Goal: Information Seeking & Learning: Learn about a topic

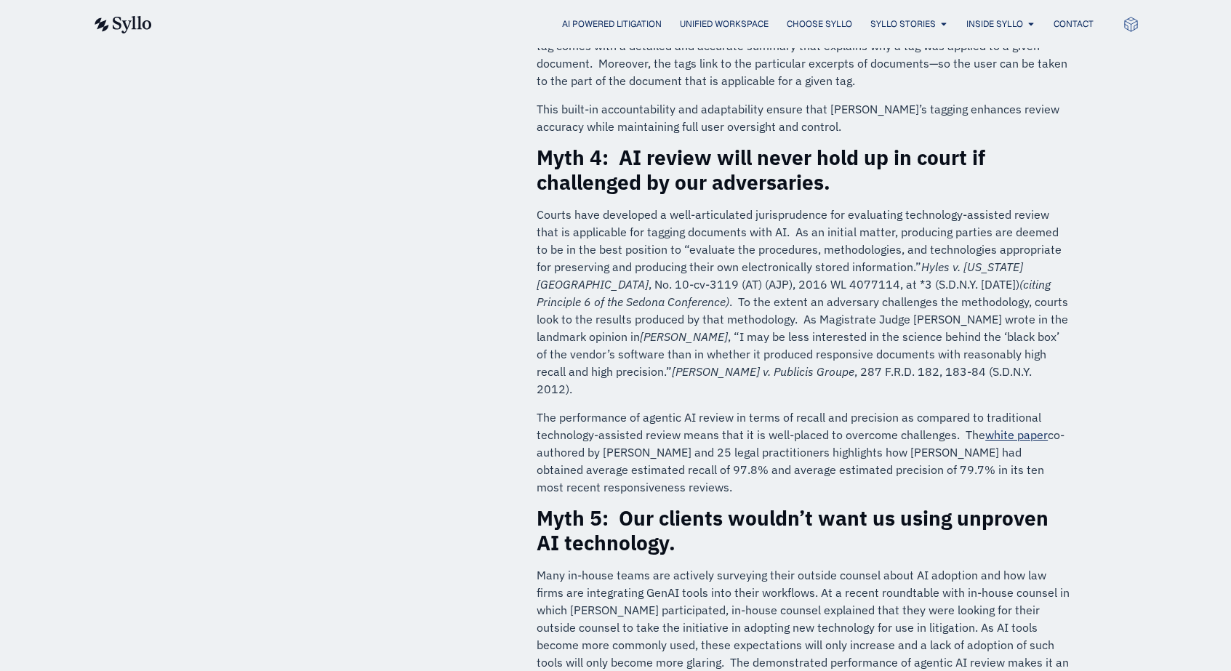
click at [123, 17] on img at bounding box center [122, 24] width 60 height 17
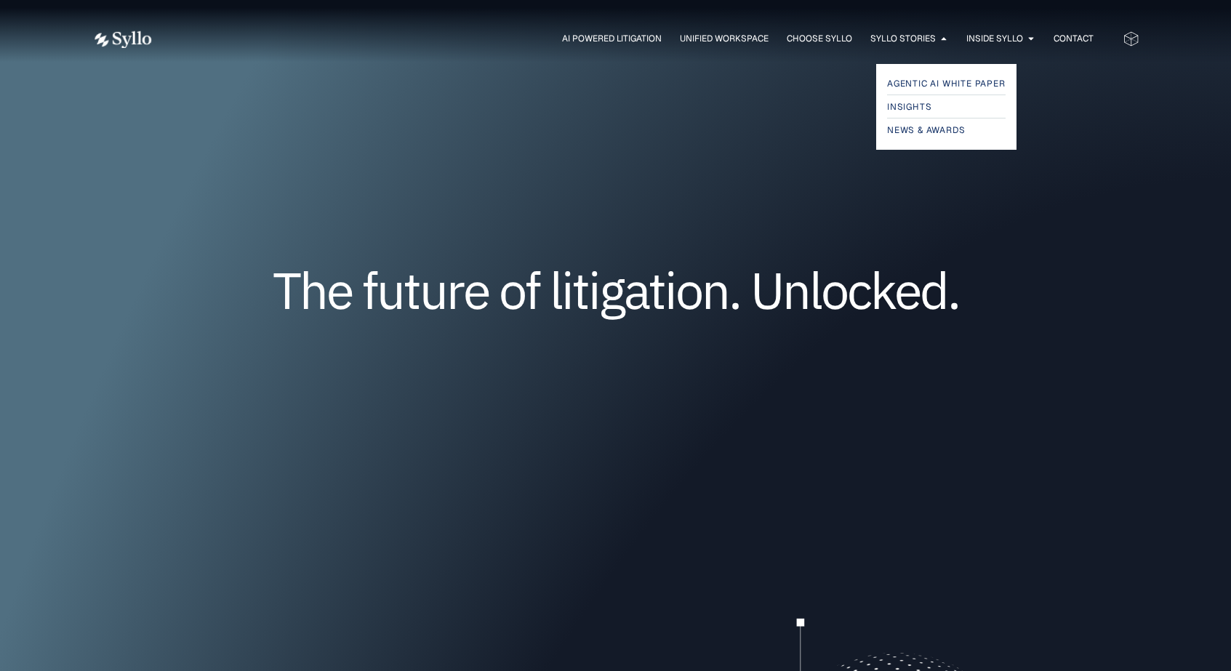
click at [902, 52] on div "Agentic AI White Paper Insights News & Awards" at bounding box center [615, 98] width 1231 height 104
click at [903, 34] on span "Syllo Stories" at bounding box center [902, 38] width 65 height 13
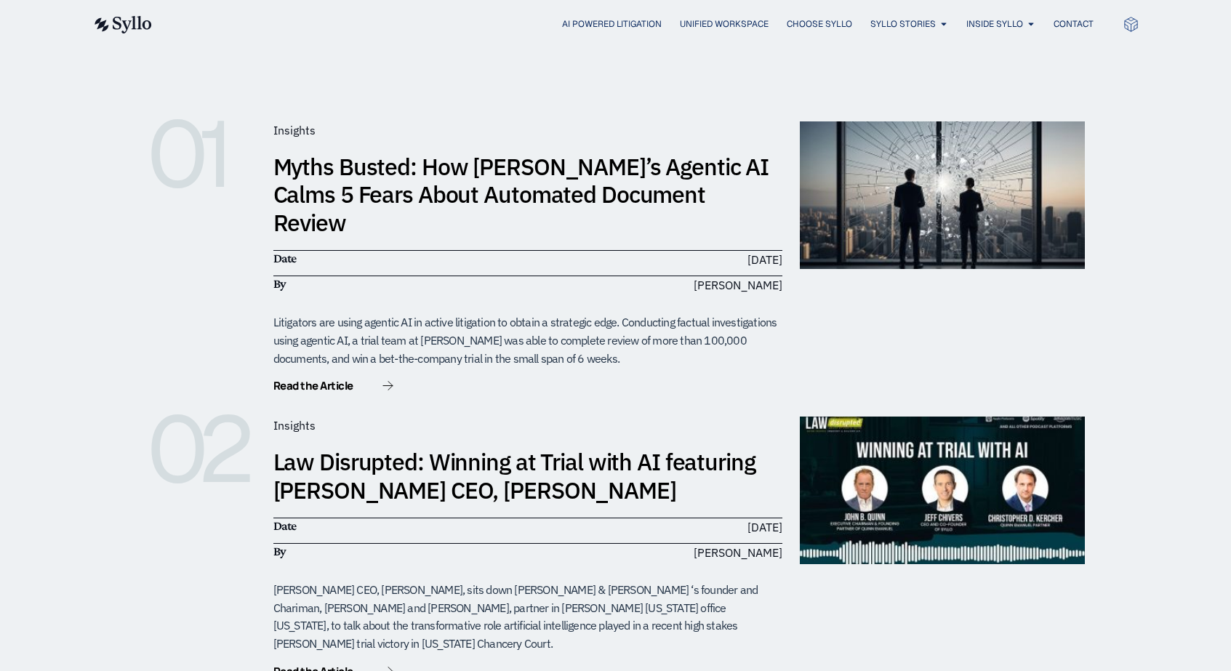
scroll to position [265, 0]
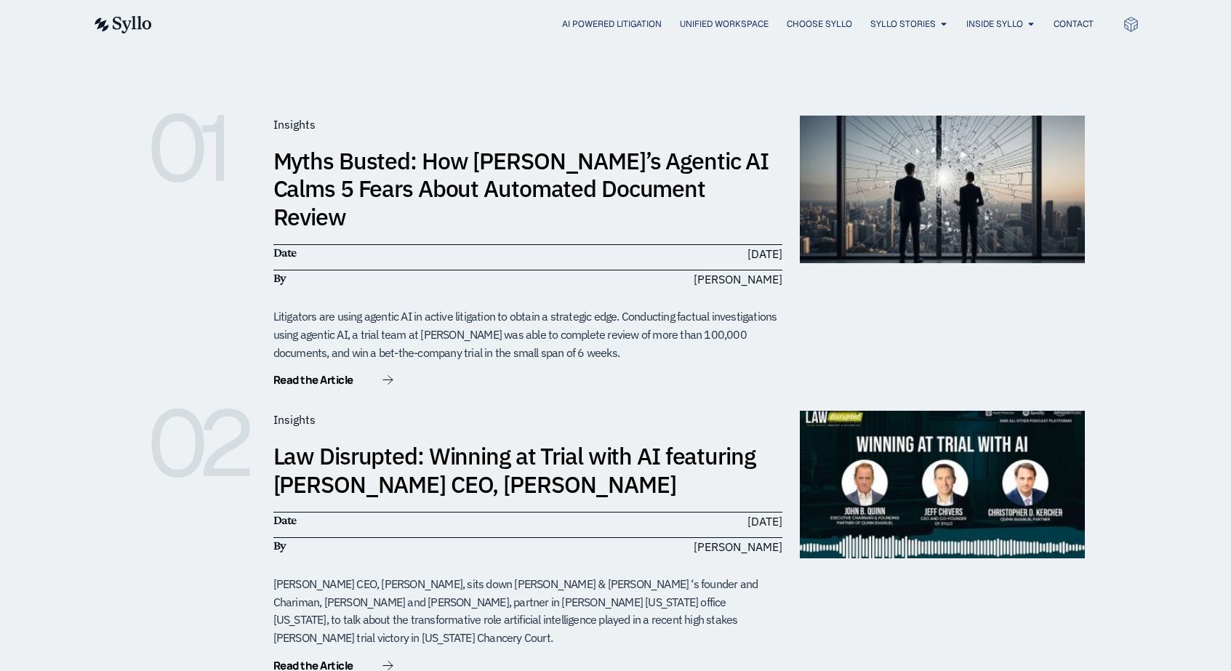
click at [440, 441] on link "Law Disrupted: Winning at Trial with AI featuring [PERSON_NAME] CEO, [PERSON_NA…" at bounding box center [514, 470] width 482 height 58
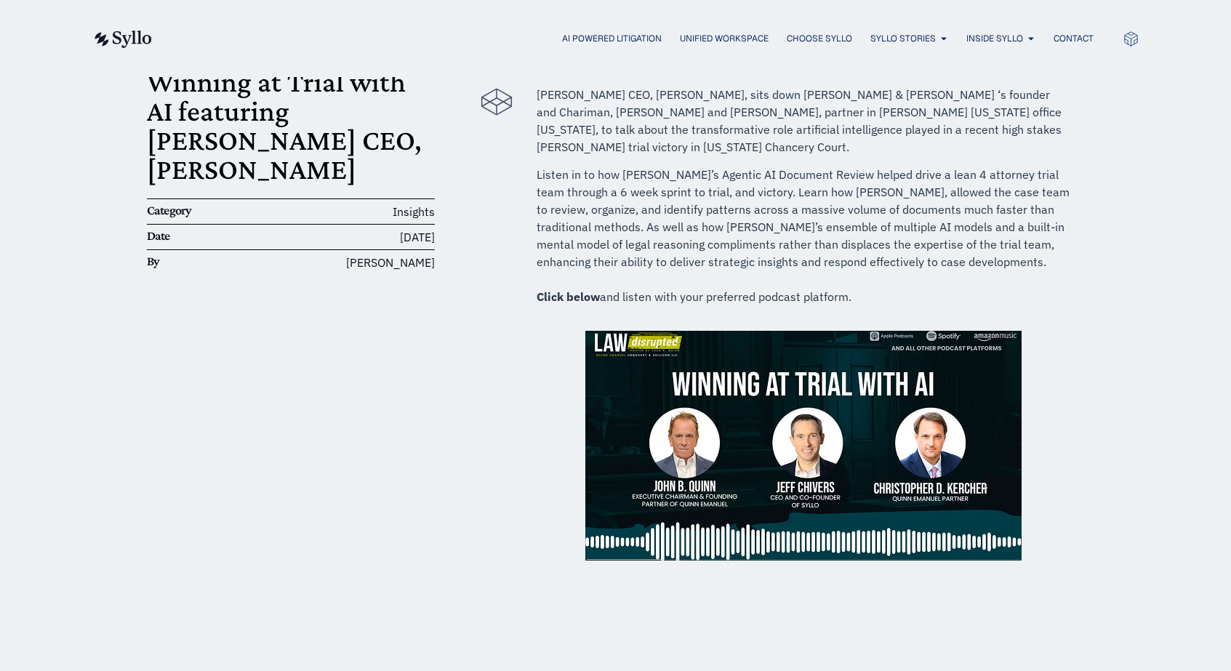
scroll to position [144, 0]
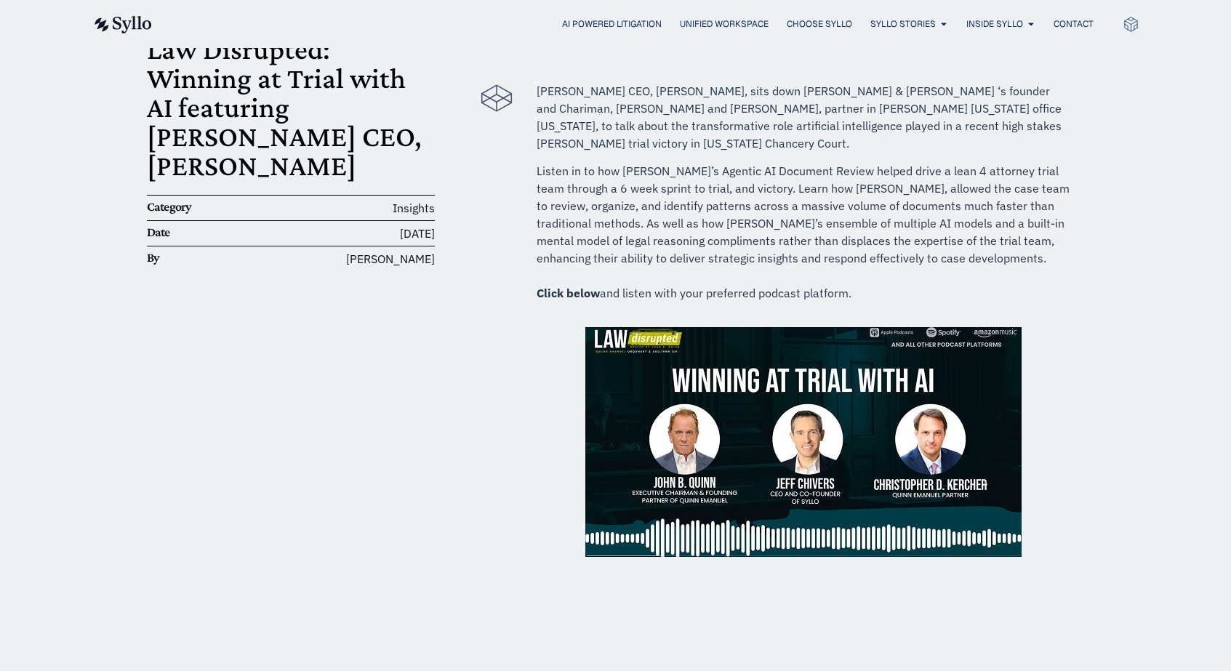
click at [814, 394] on img at bounding box center [803, 442] width 436 height 230
